Goal: Task Accomplishment & Management: Use online tool/utility

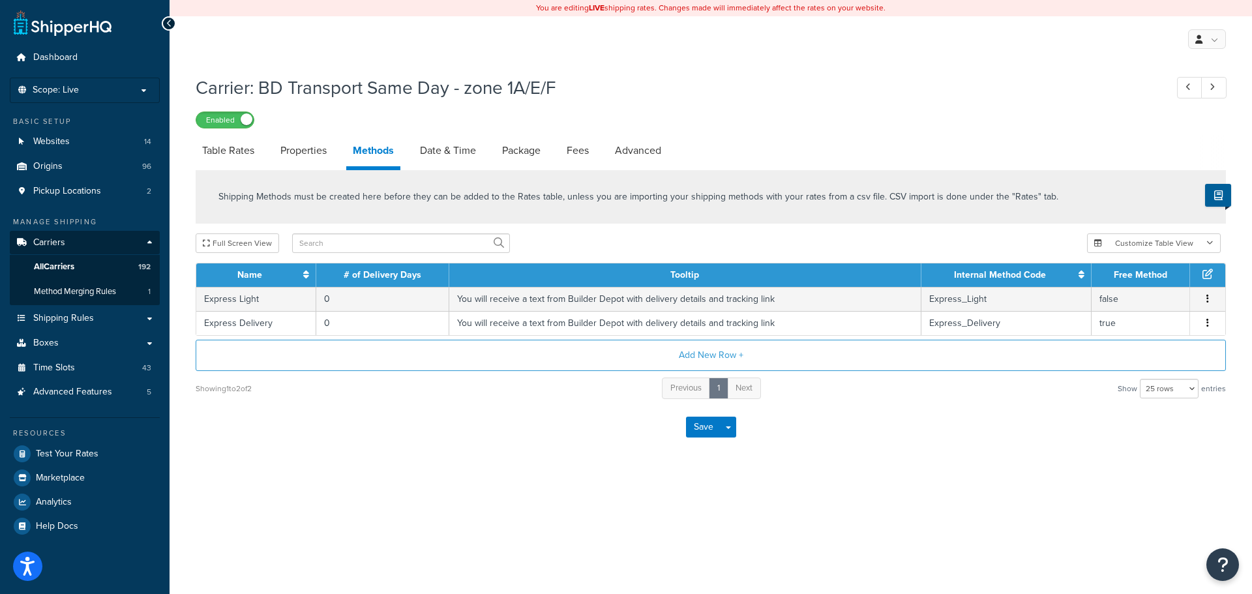
select select "25"
click at [92, 265] on link "All Carriers 192" at bounding box center [85, 267] width 150 height 24
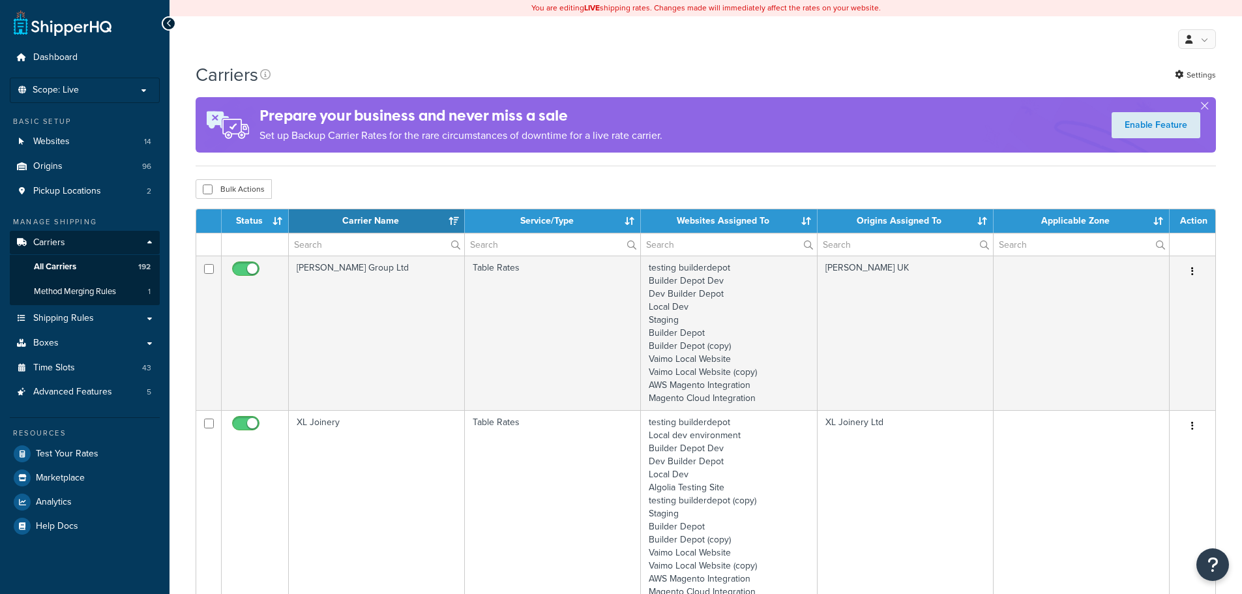
select select "15"
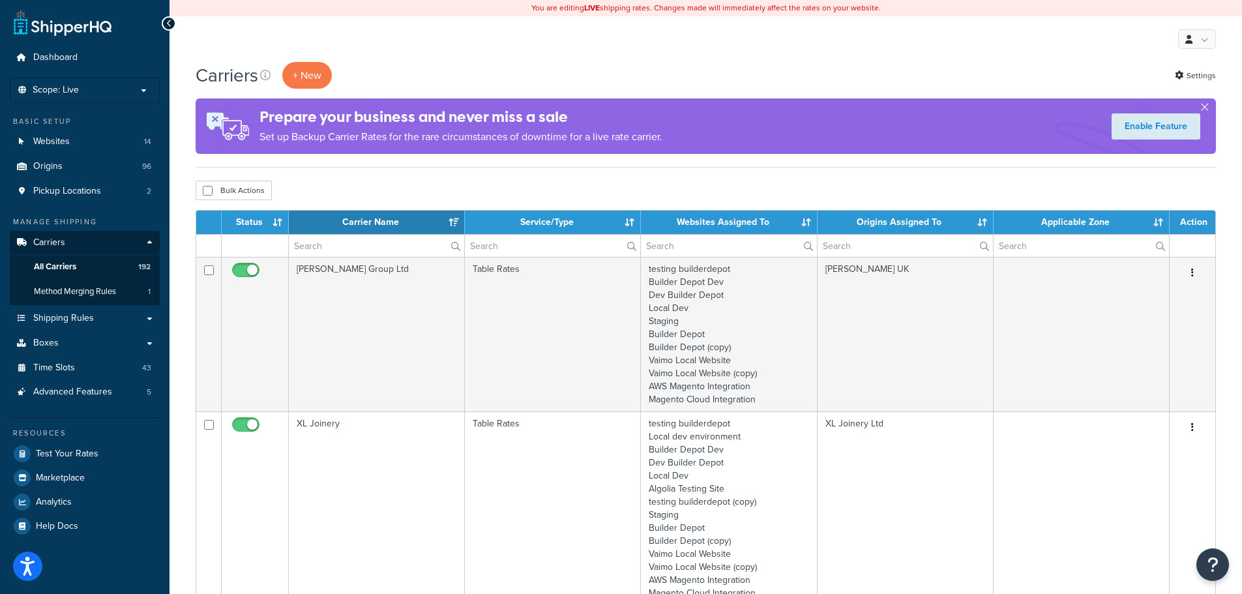
click at [342, 188] on div "Bulk Actions Duplicate [GEOGRAPHIC_DATA]" at bounding box center [706, 191] width 1021 height 20
click at [327, 188] on div "Bulk Actions Duplicate Delete" at bounding box center [706, 191] width 1021 height 20
click at [299, 183] on div "Bulk Actions Duplicate Delete" at bounding box center [706, 191] width 1021 height 20
click at [335, 236] on input "text" at bounding box center [376, 246] width 175 height 22
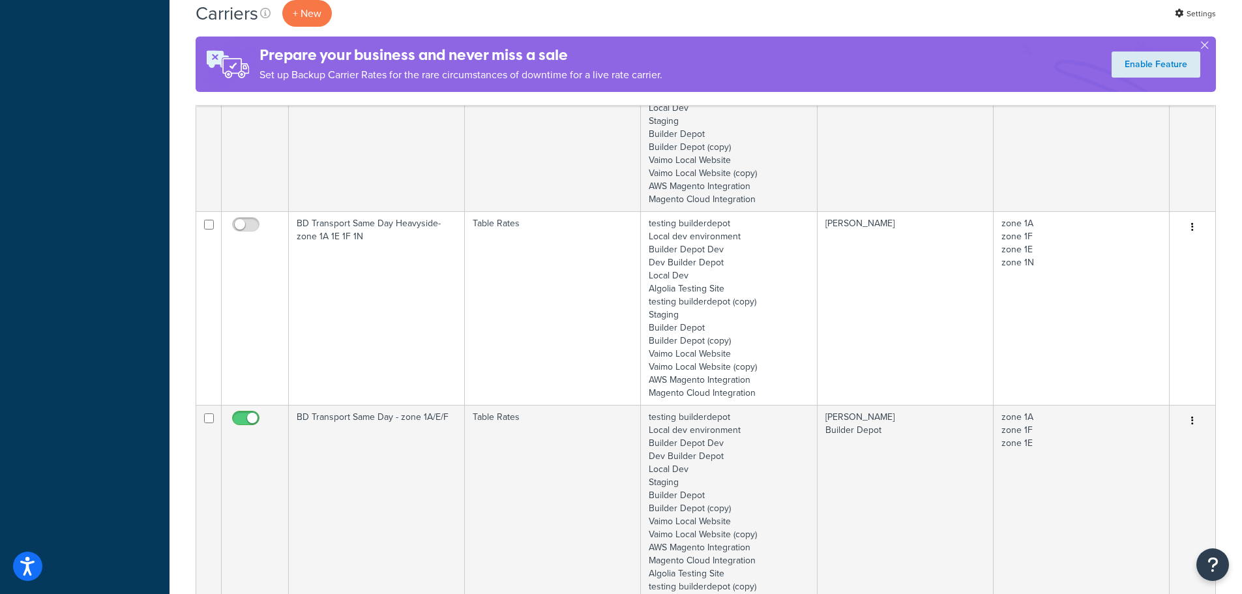
scroll to position [1043, 0]
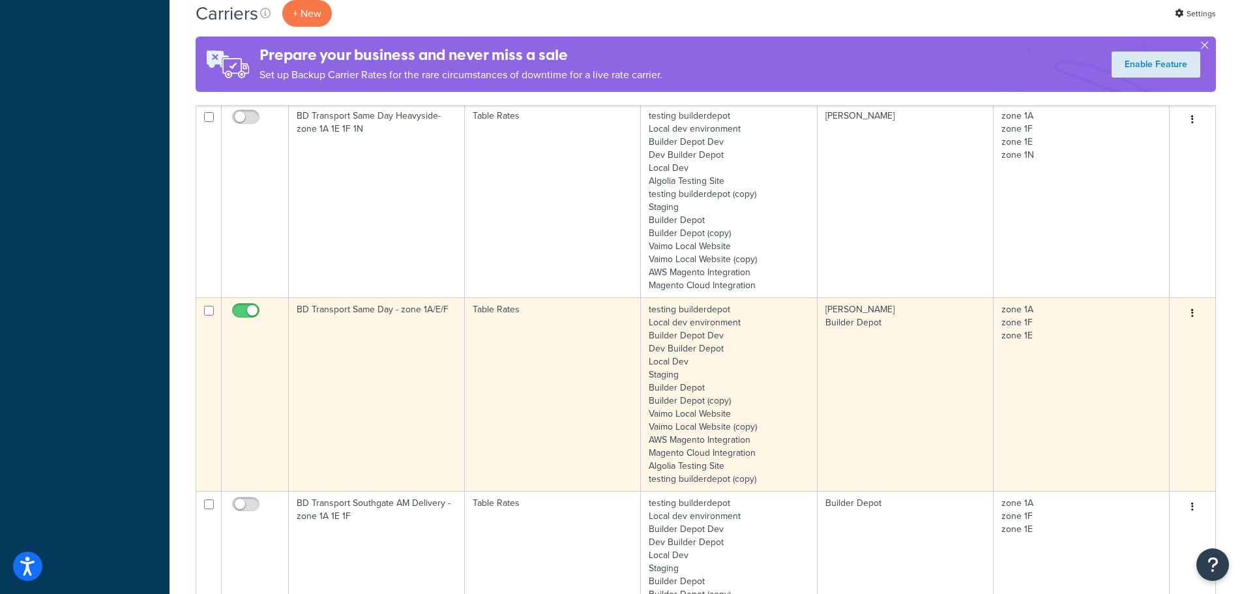
type input "1a"
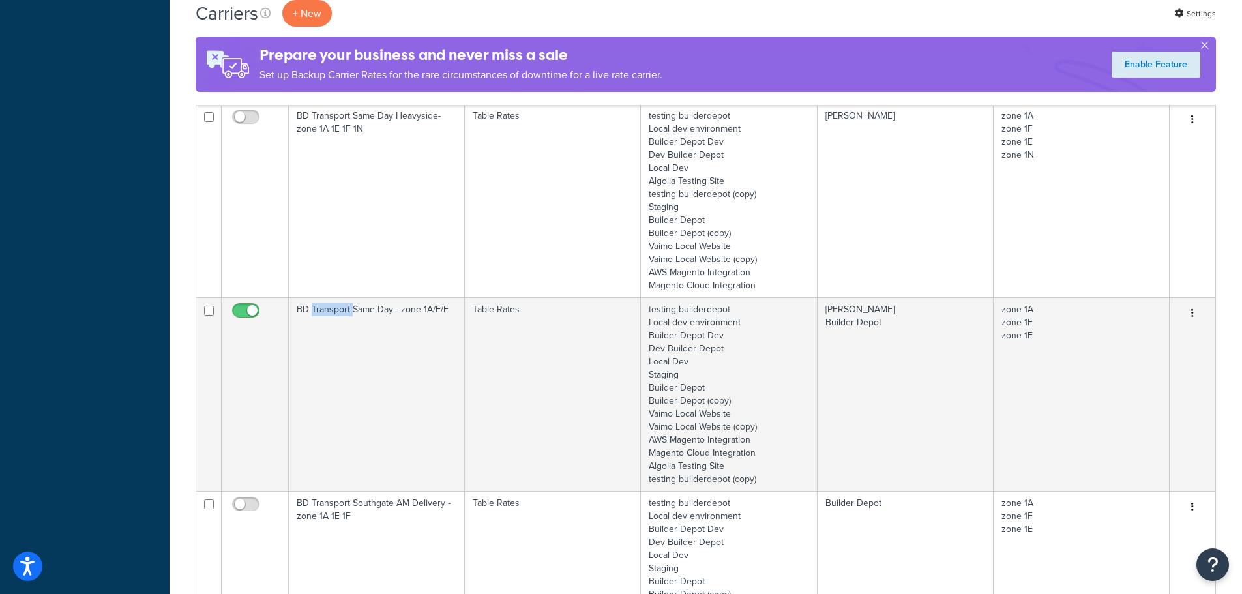
click at [335, 367] on td "BD Transport Same Day - zone 1A/E/F" at bounding box center [377, 394] width 176 height 194
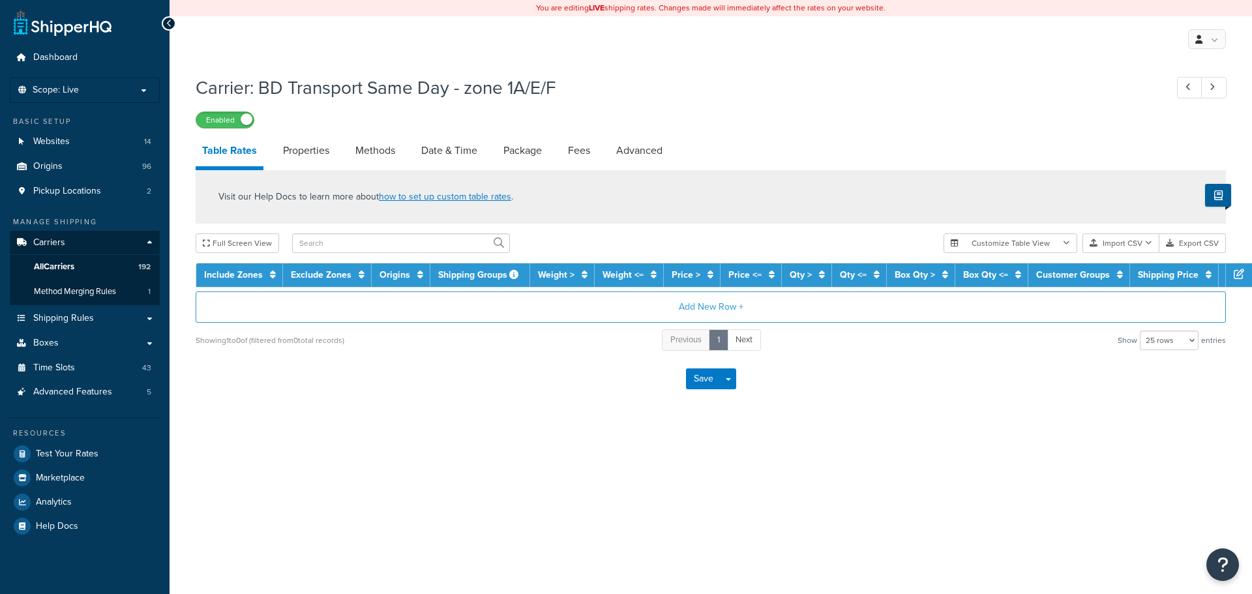
select select "25"
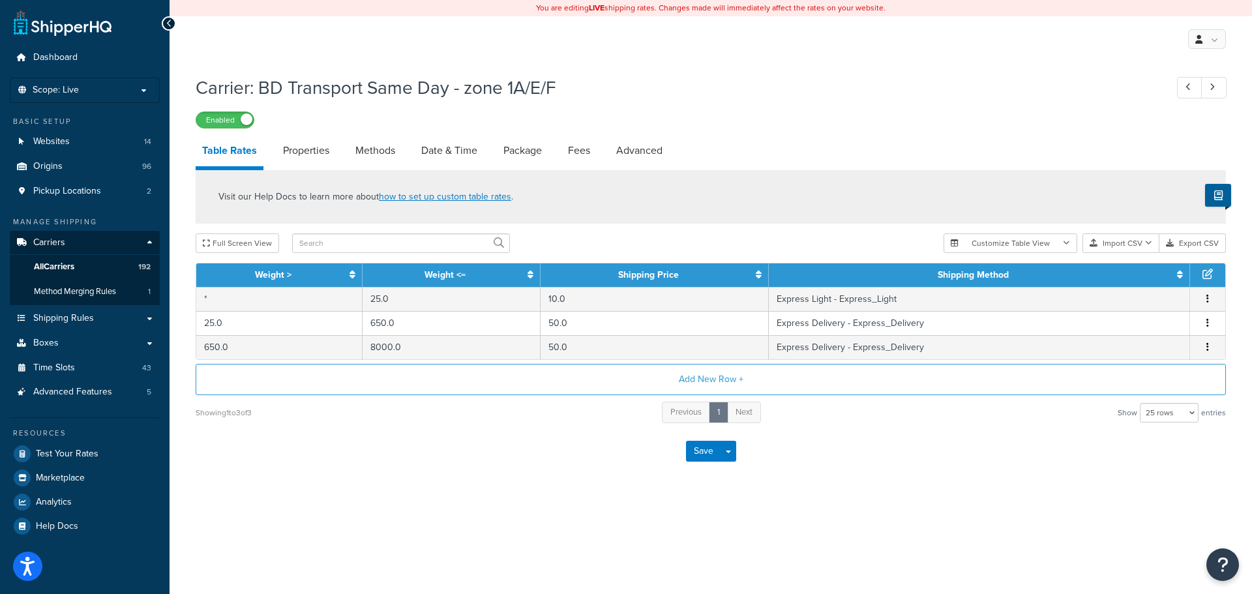
click at [380, 438] on div "Save Save Dropdown Save and Edit" at bounding box center [711, 451] width 1030 height 53
click at [462, 478] on div "Save Save Dropdown Save and Edit" at bounding box center [711, 451] width 1030 height 53
